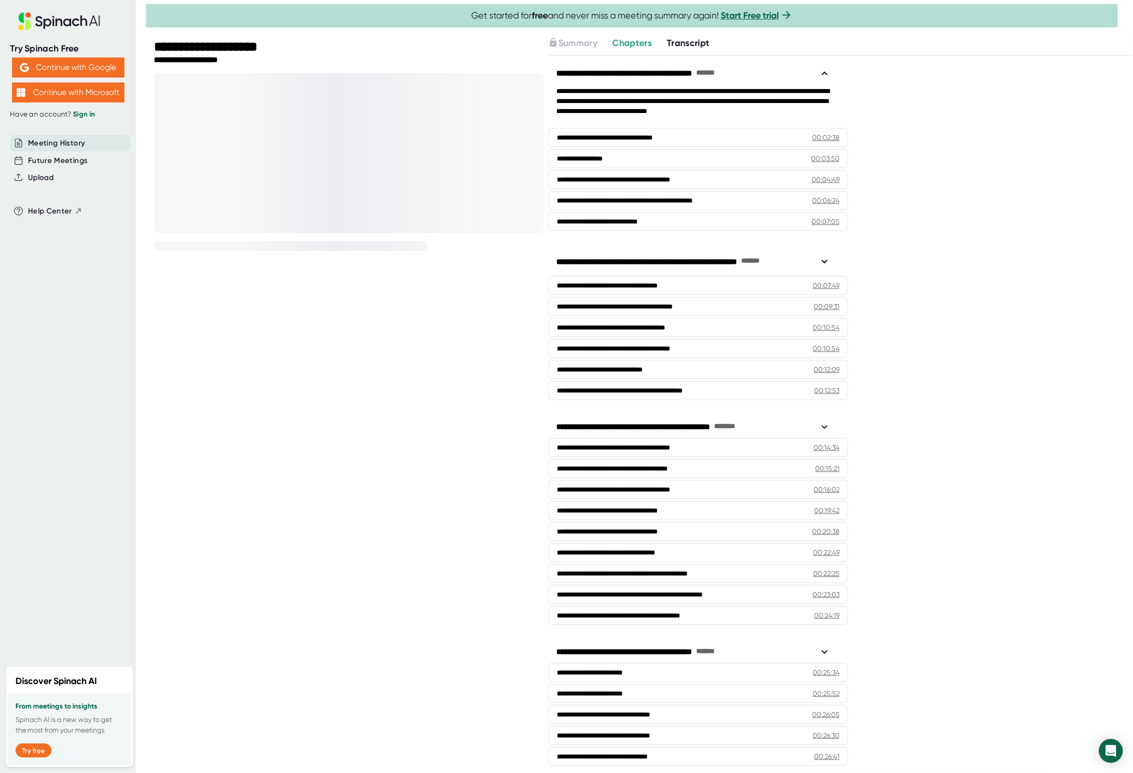
click at [703, 42] on span "Transcript" at bounding box center [688, 42] width 43 height 11
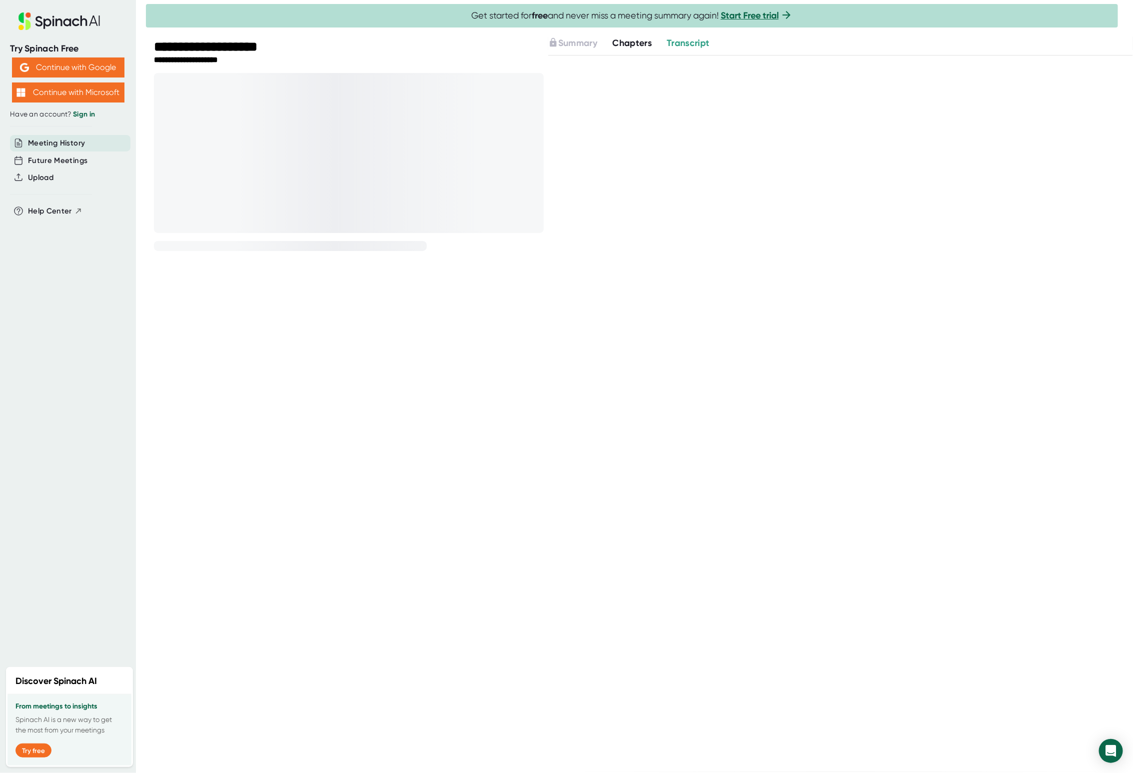
click at [638, 40] on span "Chapters" at bounding box center [631, 42] width 39 height 11
